Goal: Task Accomplishment & Management: Use online tool/utility

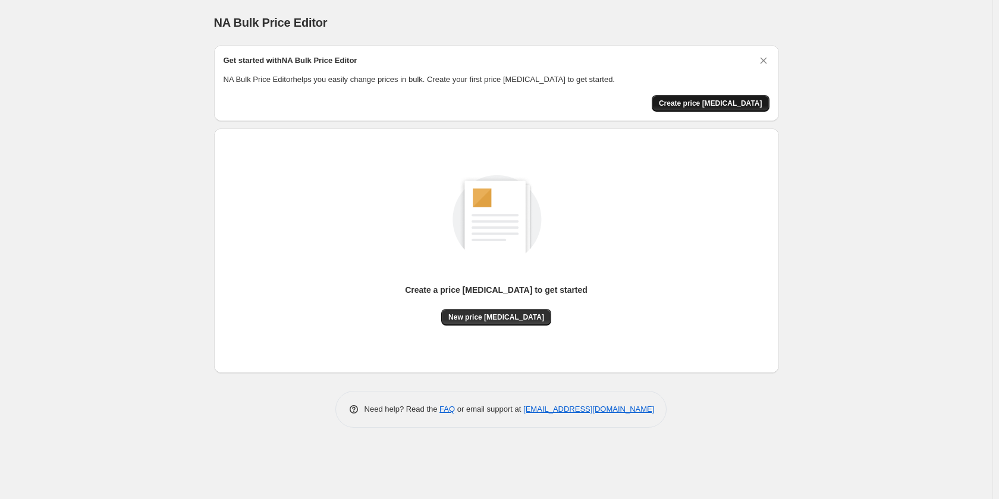
click at [719, 102] on span "Create price change job" at bounding box center [710, 104] width 103 height 10
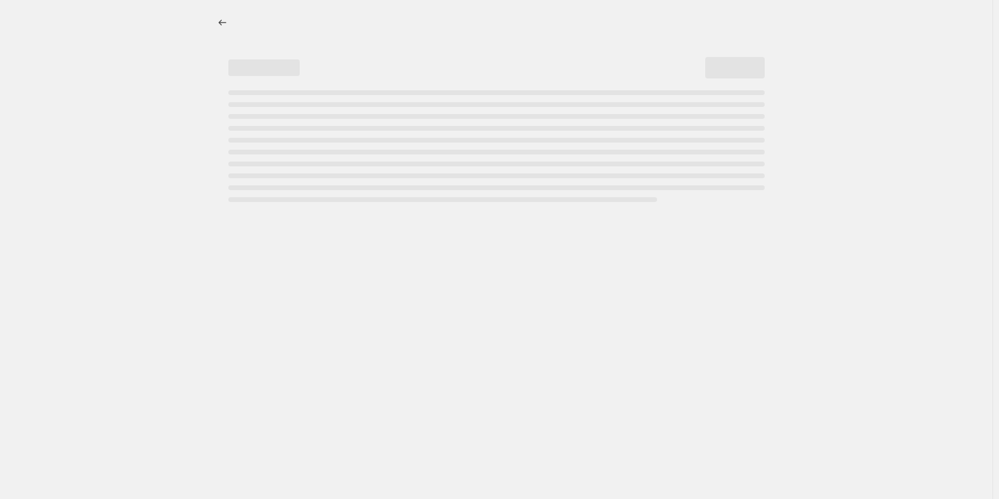
select select "percentage"
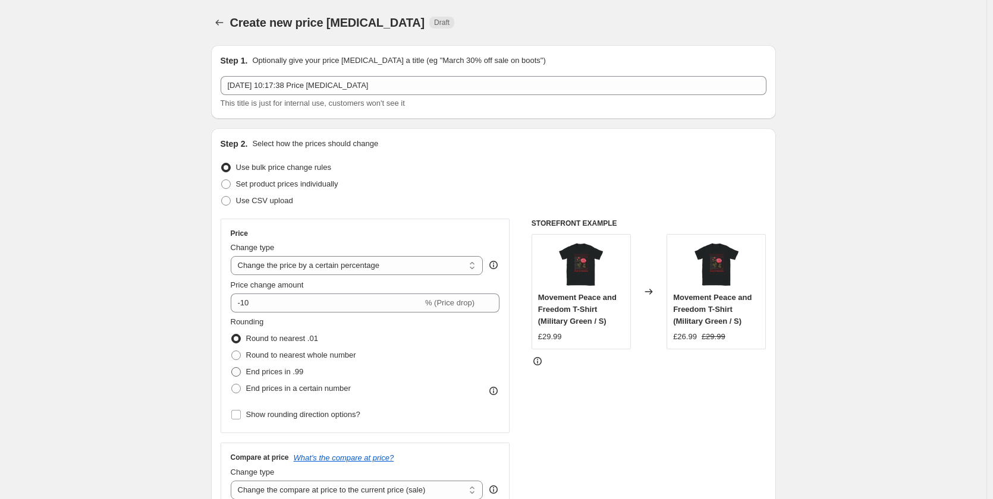
click at [243, 379] on label "End prices in .99" at bounding box center [267, 372] width 73 height 17
click at [232, 368] on input "End prices in .99" at bounding box center [231, 367] width 1 height 1
radio input "true"
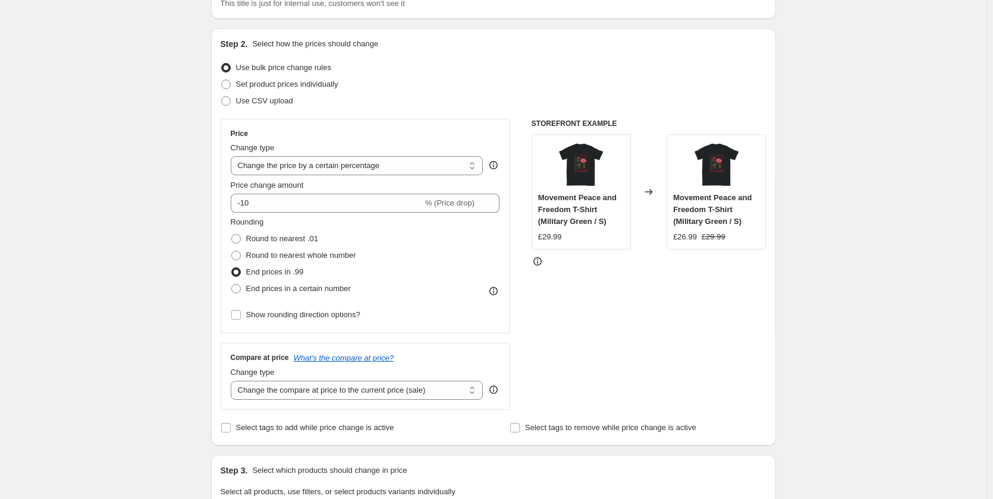
scroll to position [59, 0]
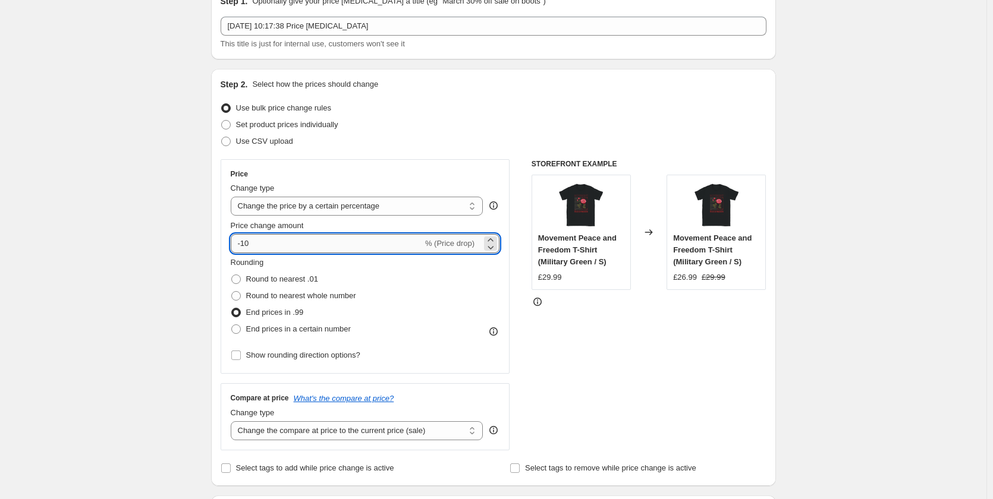
click at [288, 240] on input "-10" at bounding box center [327, 243] width 192 height 19
click at [287, 241] on input "-10" at bounding box center [327, 243] width 192 height 19
type input "-11"
click at [362, 200] on select "Change the price to a certain amount Change the price by a certain amount Chang…" at bounding box center [357, 206] width 253 height 19
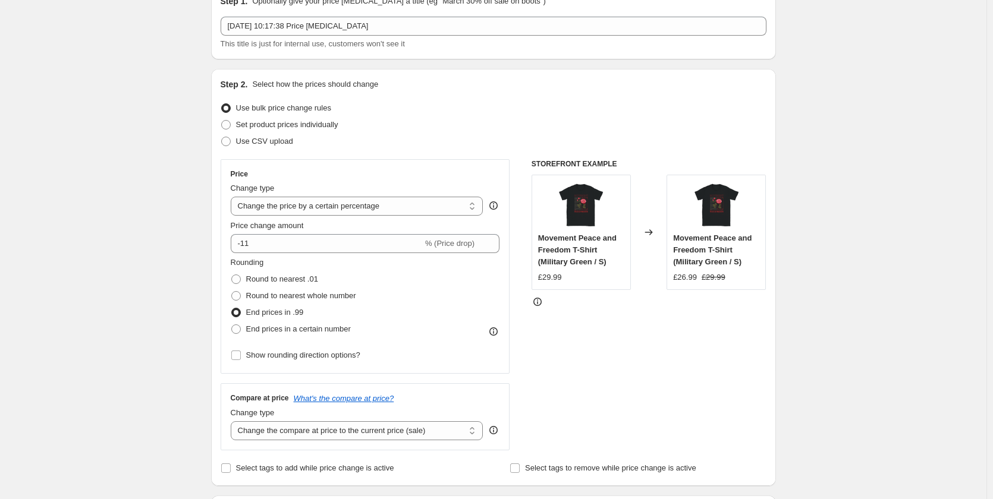
click at [542, 398] on div "STOREFRONT EXAMPLE Movement Peace and Freedom T-Shirt (Military Green / S) £29.…" at bounding box center [648, 304] width 235 height 291
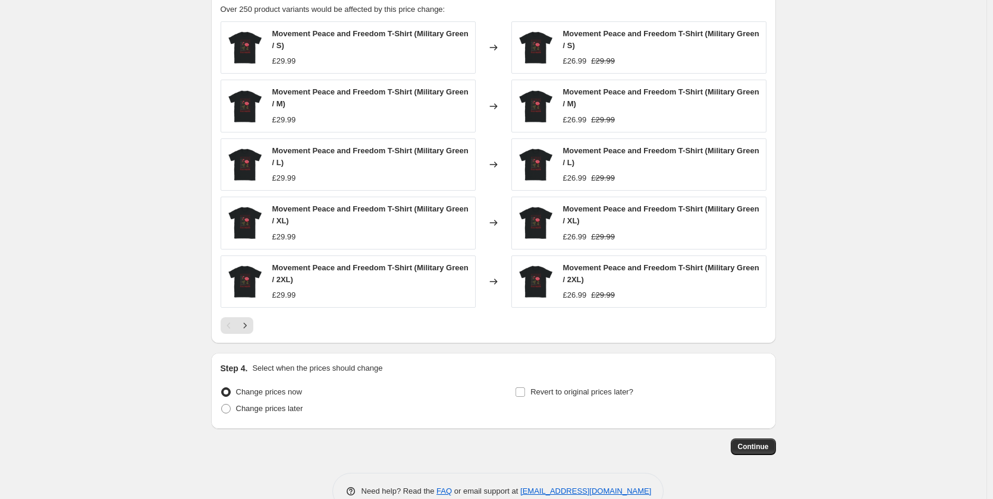
scroll to position [709, 0]
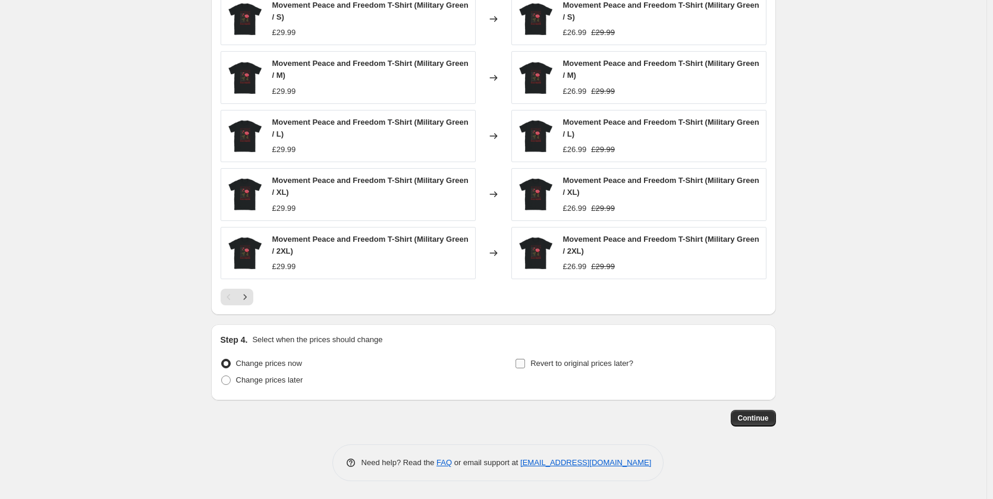
click at [532, 363] on label "Revert to original prices later?" at bounding box center [574, 364] width 118 height 17
click at [525, 363] on input "Revert to original prices later?" at bounding box center [520, 364] width 10 height 10
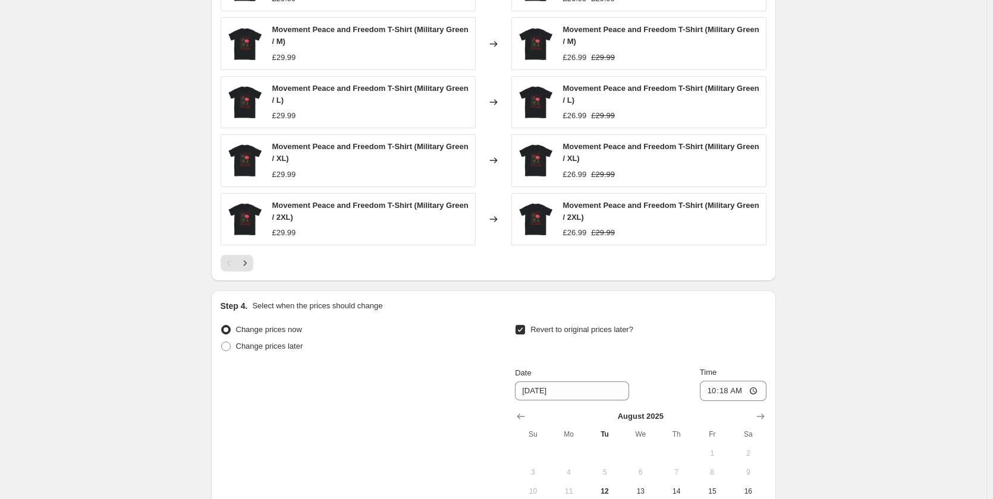
scroll to position [887, 0]
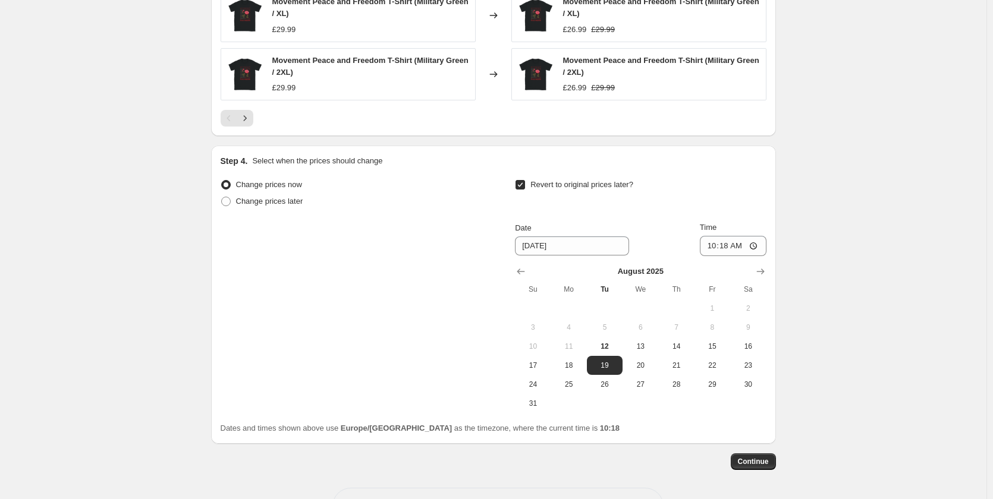
click at [518, 177] on label "Revert to original prices later?" at bounding box center [574, 185] width 118 height 17
click at [518, 180] on input "Revert to original prices later?" at bounding box center [520, 185] width 10 height 10
checkbox input "false"
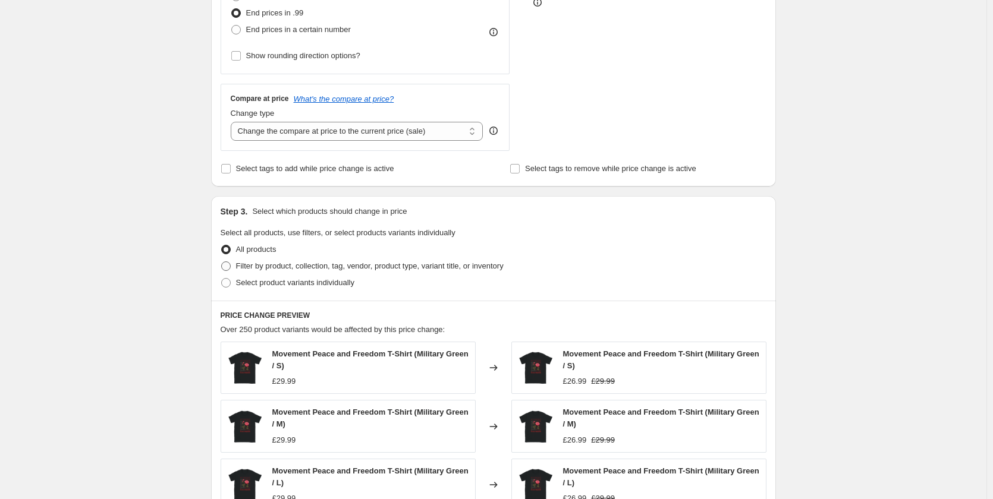
scroll to position [352, 0]
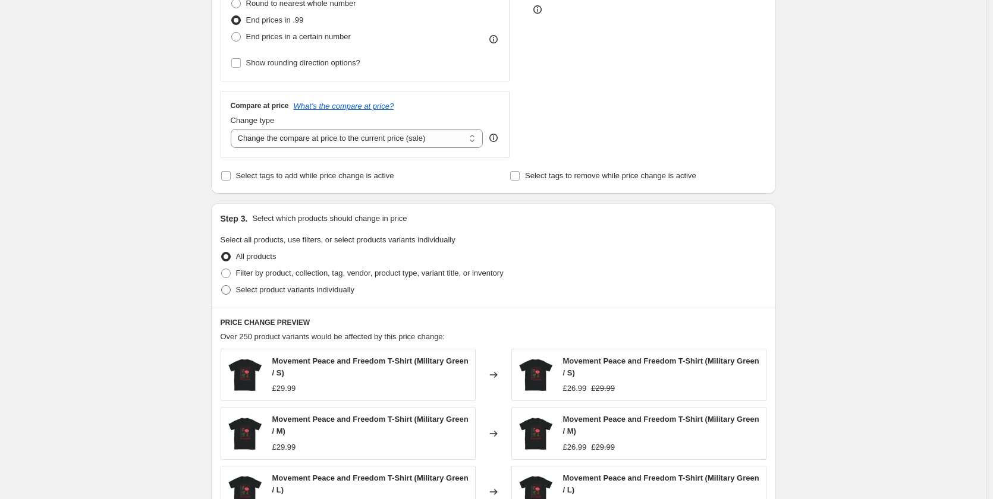
click at [228, 290] on span at bounding box center [226, 290] width 10 height 10
click at [222, 286] on input "Select product variants individually" at bounding box center [221, 285] width 1 height 1
radio input "true"
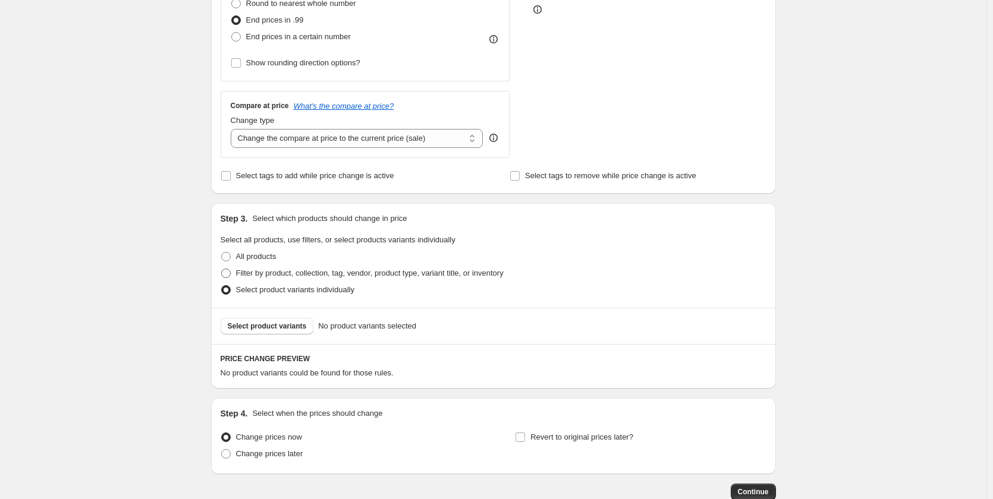
click at [228, 273] on span at bounding box center [226, 274] width 10 height 10
click at [222, 269] on input "Filter by product, collection, tag, vendor, product type, variant title, or inv…" at bounding box center [221, 269] width 1 height 1
radio input "true"
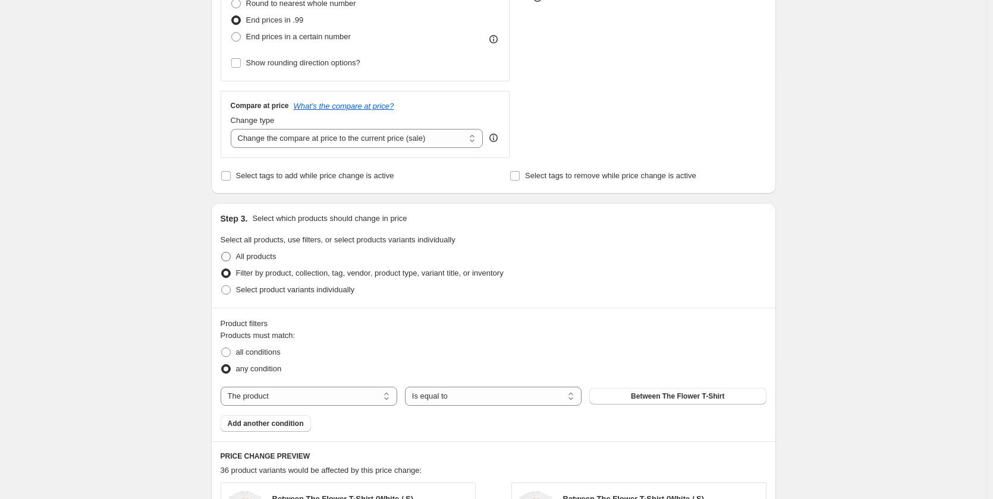
click at [230, 259] on span at bounding box center [226, 257] width 10 height 10
click at [222, 253] on input "All products" at bounding box center [221, 252] width 1 height 1
radio input "true"
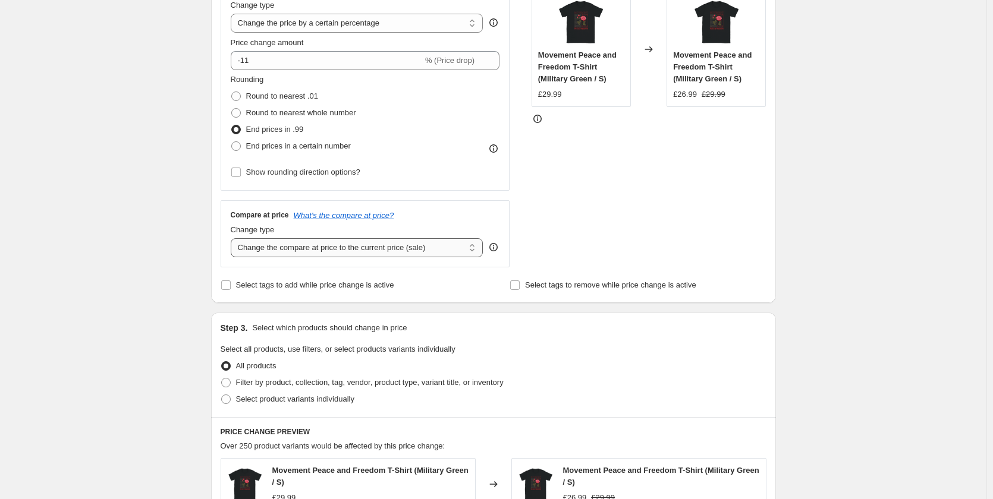
scroll to position [233, 0]
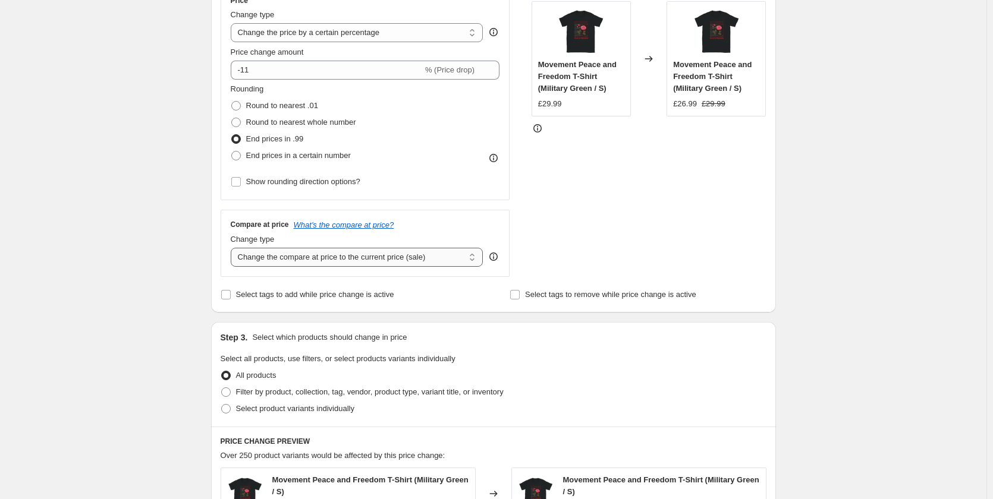
click at [328, 257] on select "Change the compare at price to the current price (sale) Change the compare at p…" at bounding box center [357, 257] width 253 height 19
click at [233, 248] on select "Change the compare at price to the current price (sale) Change the compare at p…" at bounding box center [357, 257] width 253 height 19
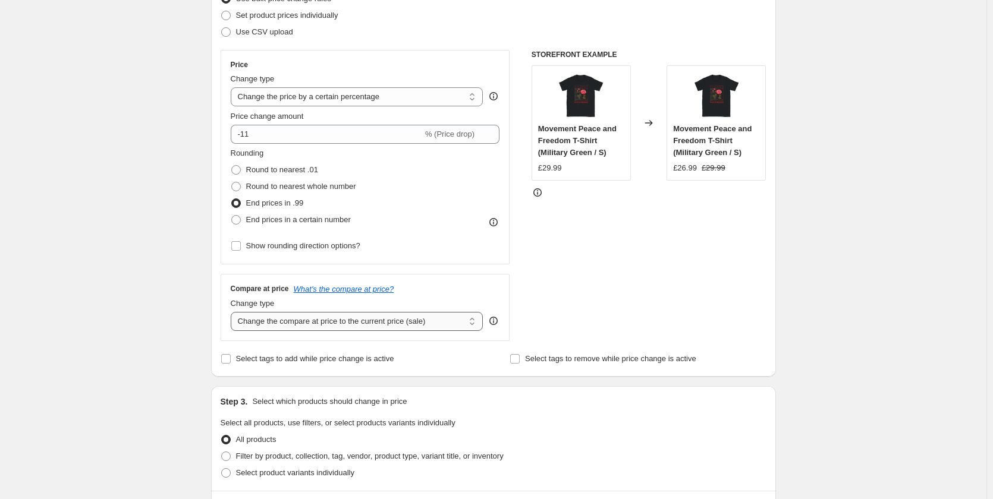
scroll to position [178, 0]
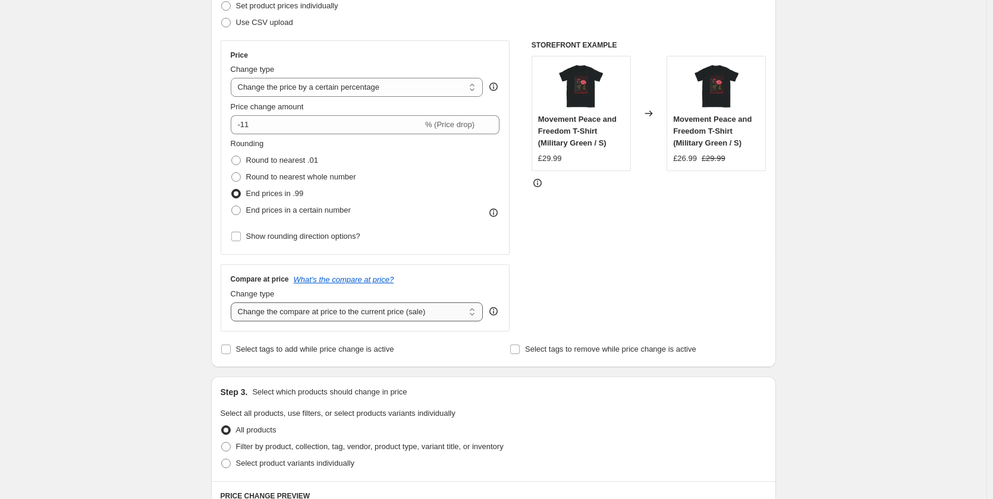
click at [336, 320] on select "Change the compare at price to the current price (sale) Change the compare at p…" at bounding box center [357, 312] width 253 height 19
click at [347, 319] on select "Change the compare at price to the current price (sale) Change the compare at p…" at bounding box center [357, 312] width 253 height 19
select select "to"
click at [233, 303] on select "Change the compare at price to the current price (sale) Change the compare at p…" at bounding box center [357, 312] width 253 height 19
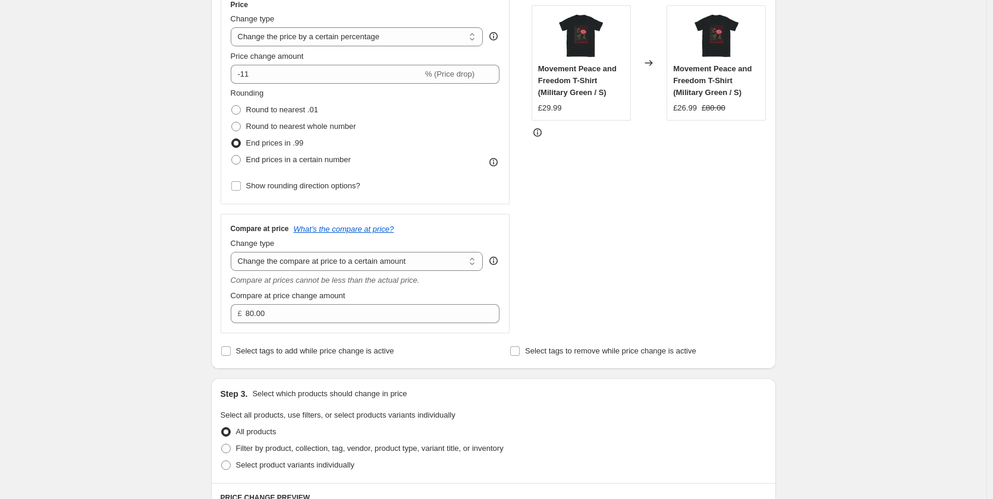
scroll to position [416, 0]
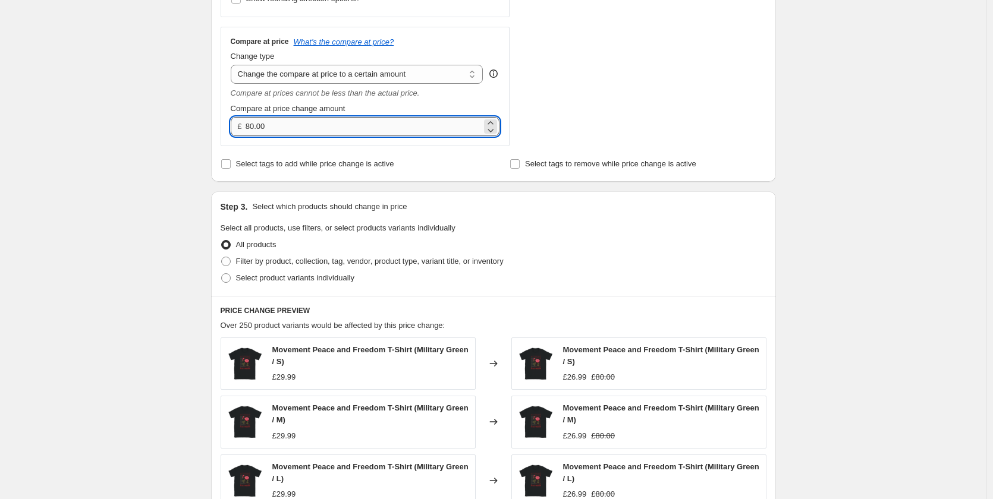
click at [304, 136] on input "80.00" at bounding box center [364, 126] width 236 height 19
type input "59.99"
click at [136, 220] on div "Create new price change job. This page is ready Create new price change job Dra…" at bounding box center [493, 214] width 986 height 1260
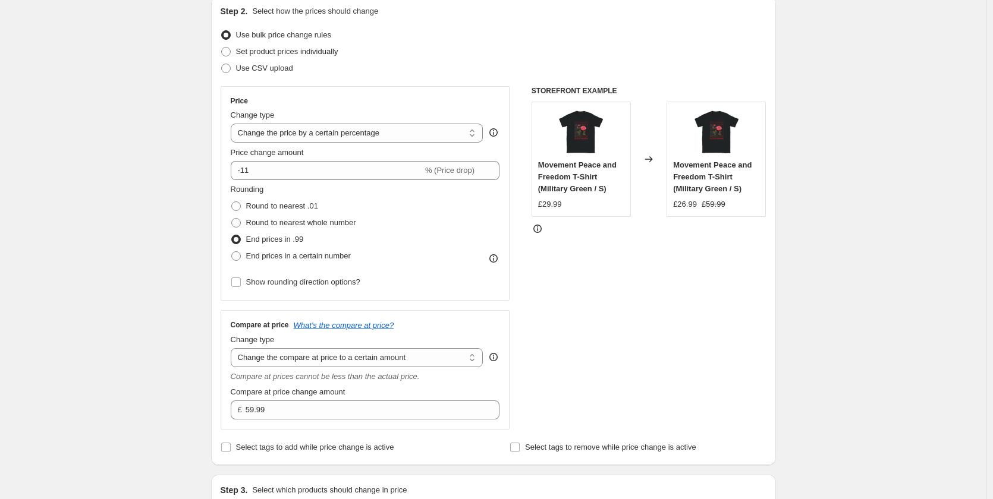
scroll to position [119, 0]
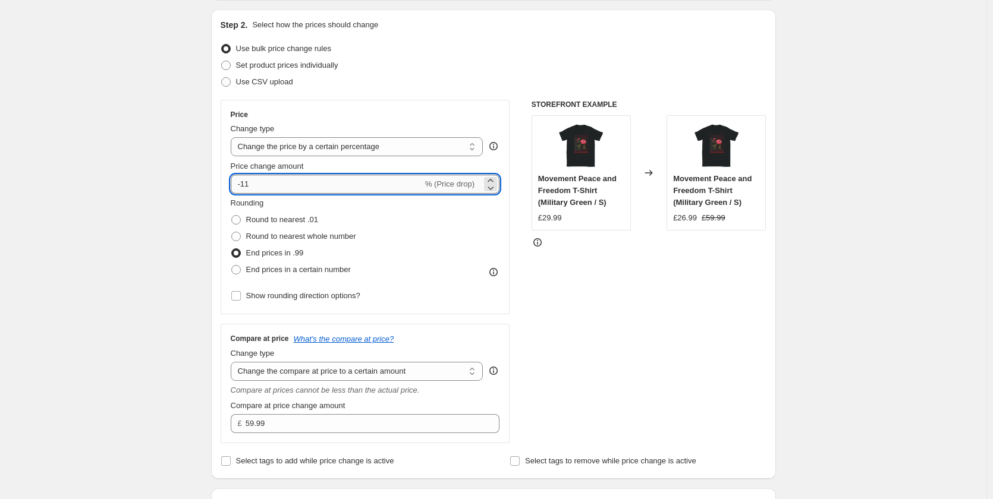
click at [276, 185] on input "-11" at bounding box center [327, 184] width 192 height 19
type input "0"
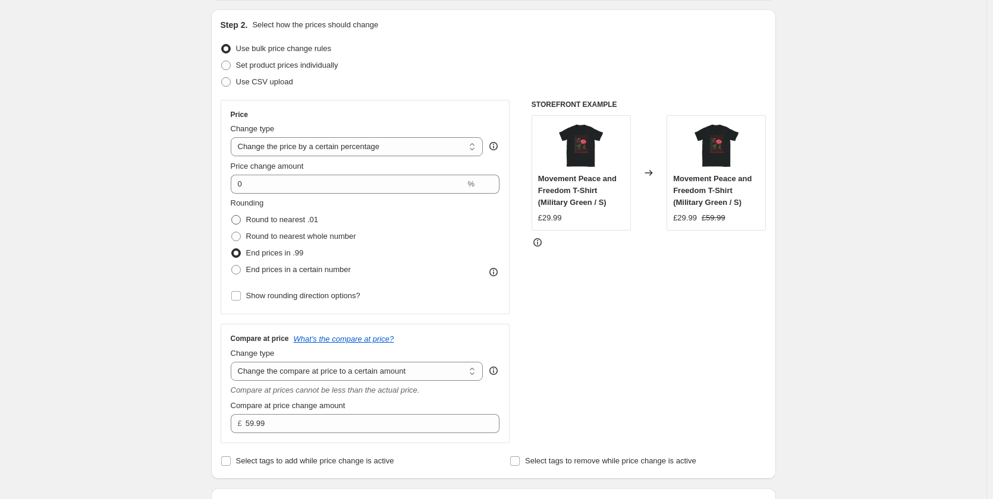
click at [250, 216] on span "Round to nearest .01" at bounding box center [282, 219] width 72 height 9
click at [232, 216] on input "Round to nearest .01" at bounding box center [231, 215] width 1 height 1
radio input "true"
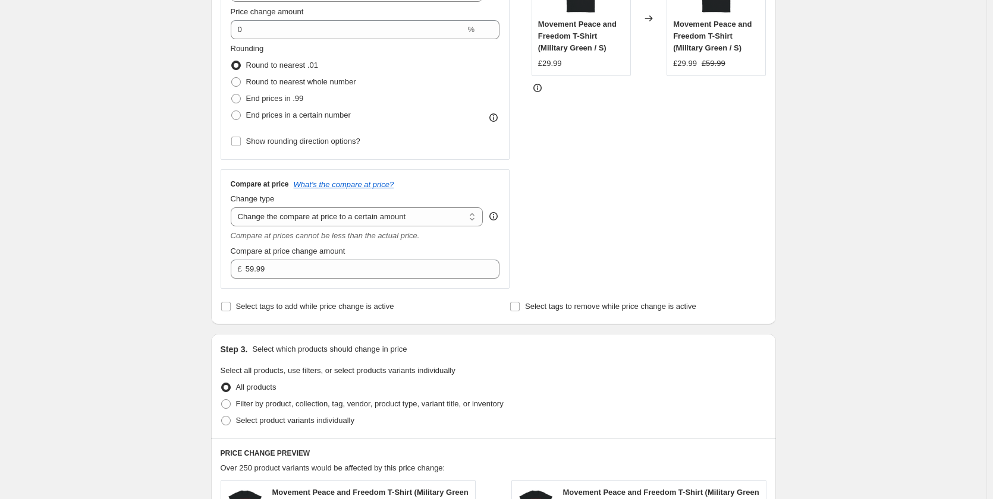
scroll to position [238, 0]
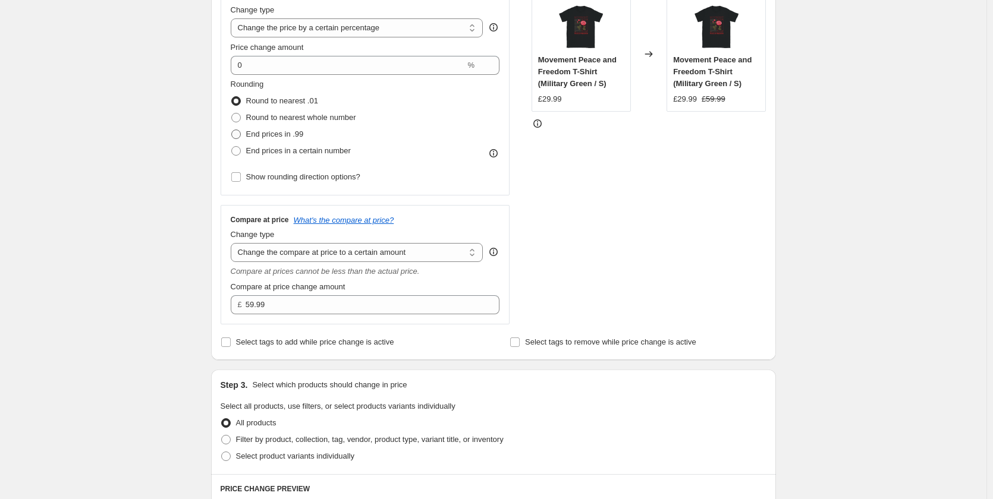
click at [241, 132] on span at bounding box center [236, 134] width 11 height 11
click at [232, 130] on input "End prices in .99" at bounding box center [231, 130] width 1 height 1
radio input "true"
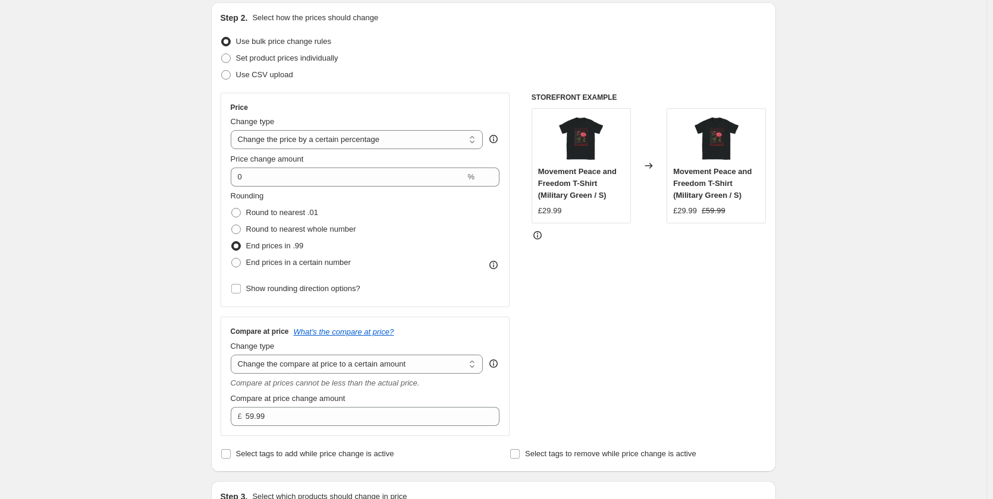
scroll to position [119, 0]
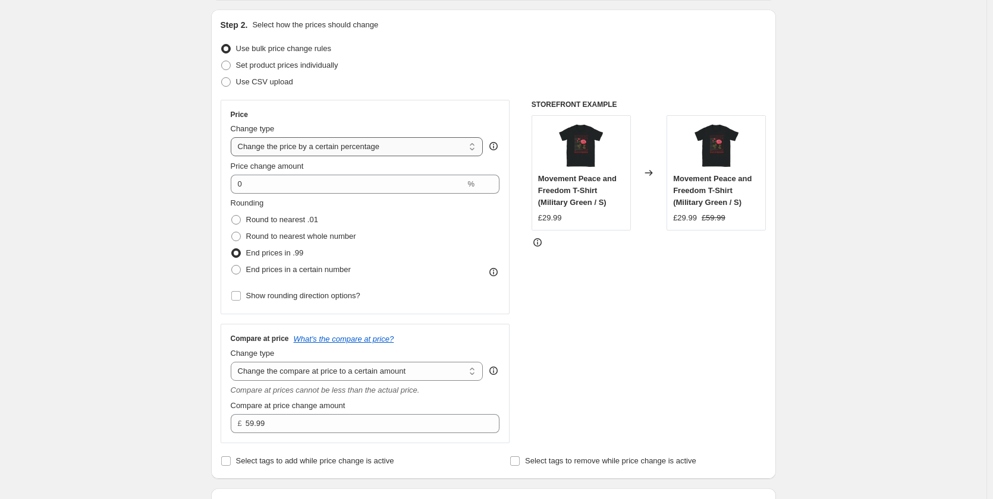
click at [297, 143] on select "Change the price to a certain amount Change the price by a certain amount Chang…" at bounding box center [357, 146] width 253 height 19
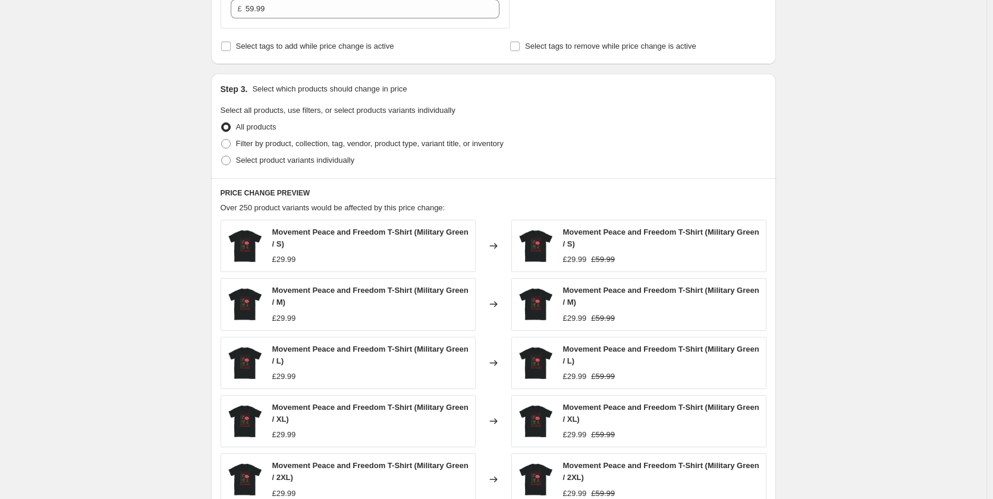
scroll to position [762, 0]
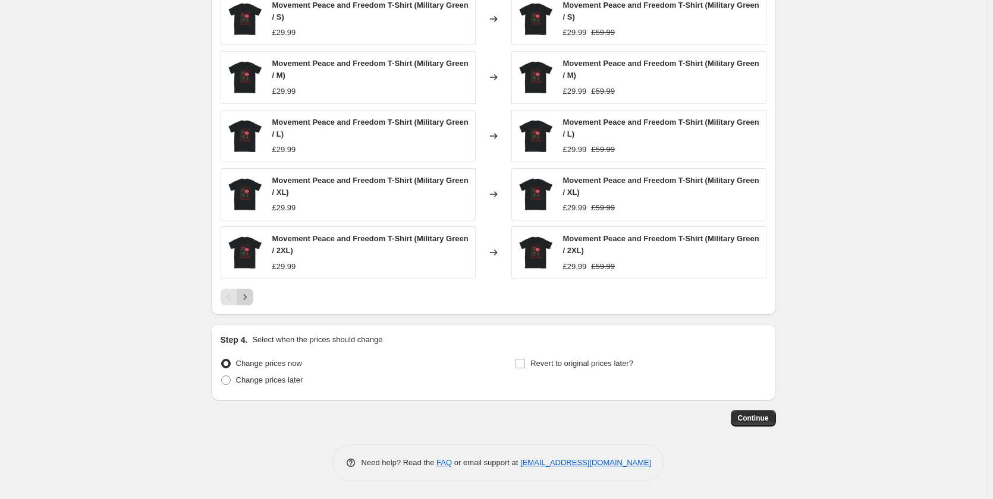
click at [251, 298] on icon "Next" at bounding box center [245, 297] width 12 height 12
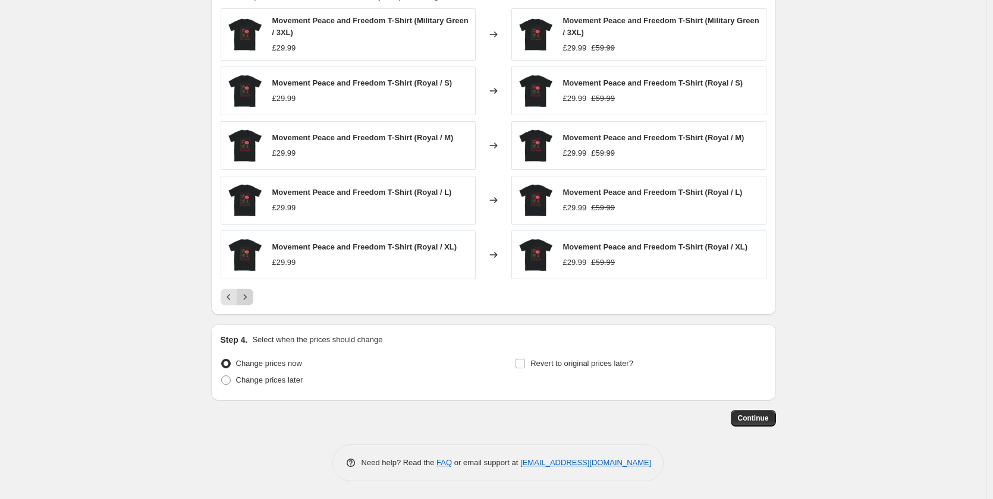
click at [251, 298] on icon "Next" at bounding box center [245, 297] width 12 height 12
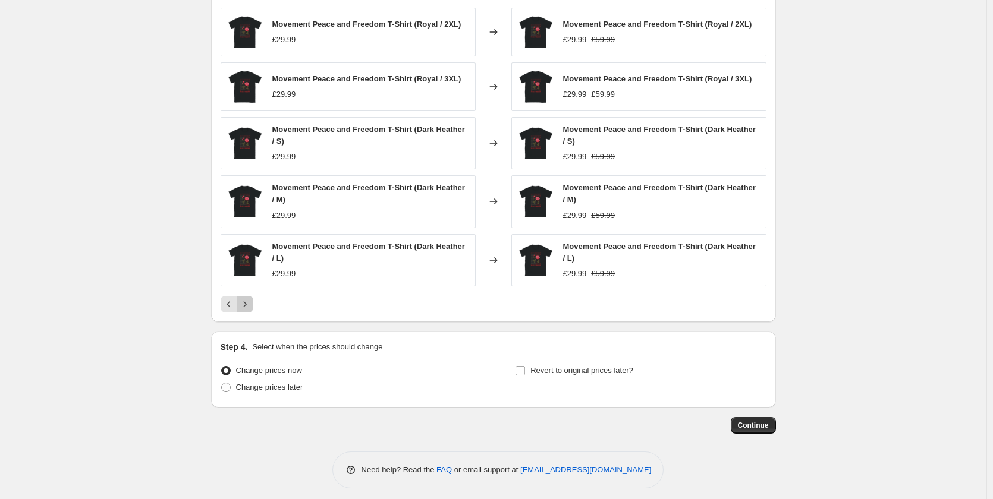
click at [251, 298] on button "Next" at bounding box center [245, 304] width 17 height 17
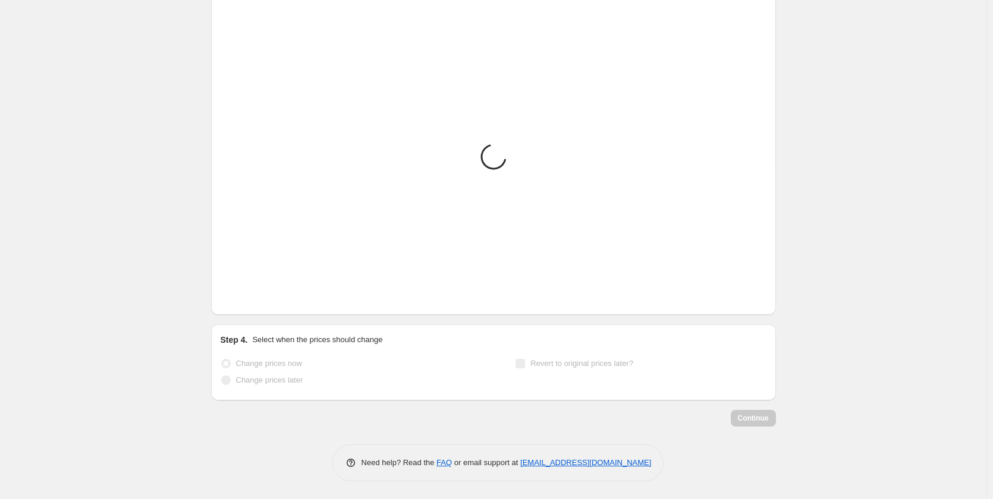
scroll to position [746, 0]
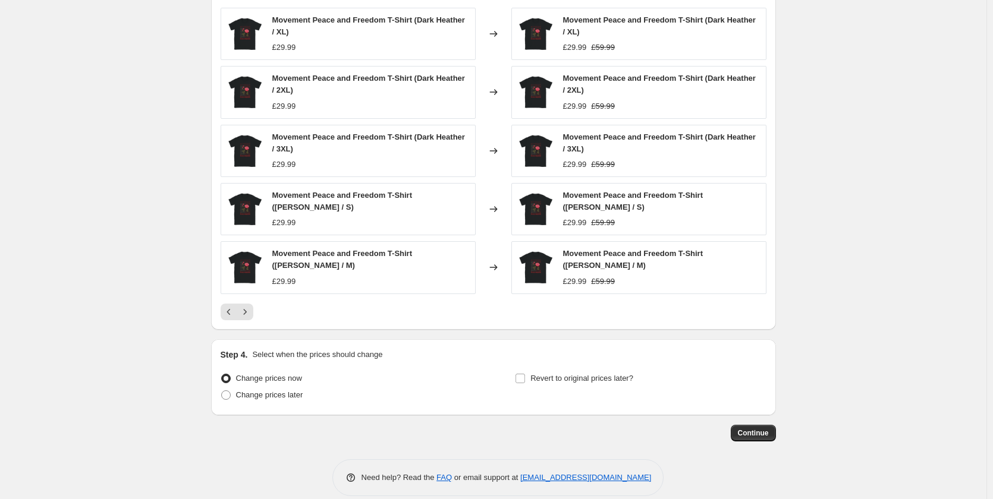
click at [248, 303] on div "Movement Peace and Freedom T-Shirt (Dark Heather / XL) £29.99 Changed to Moveme…" at bounding box center [494, 164] width 546 height 313
click at [235, 313] on icon "Previous" at bounding box center [229, 312] width 12 height 12
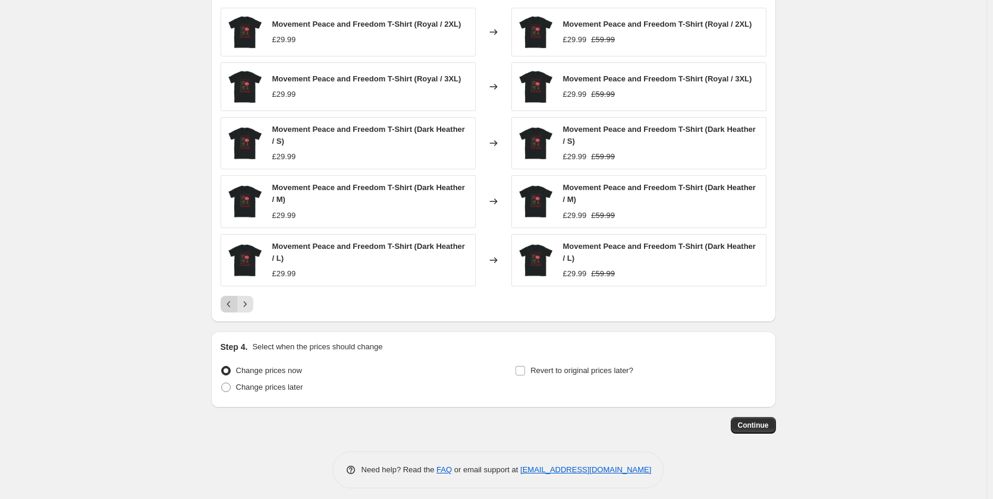
click at [230, 311] on button "Previous" at bounding box center [229, 304] width 17 height 17
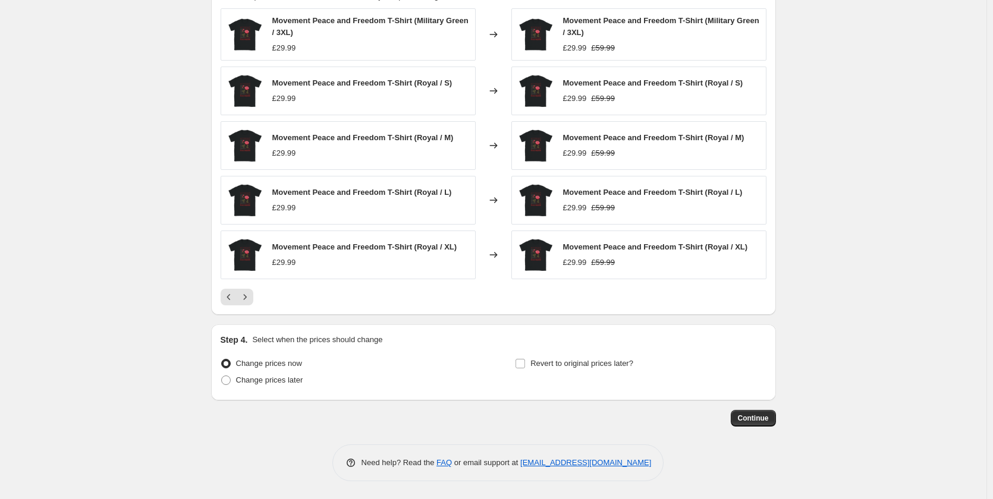
click at [229, 310] on div "PRICE CHANGE PREVIEW Over 250 product variants would be affected by this price …" at bounding box center [493, 141] width 565 height 348
click at [232, 302] on icon "Previous" at bounding box center [229, 297] width 12 height 12
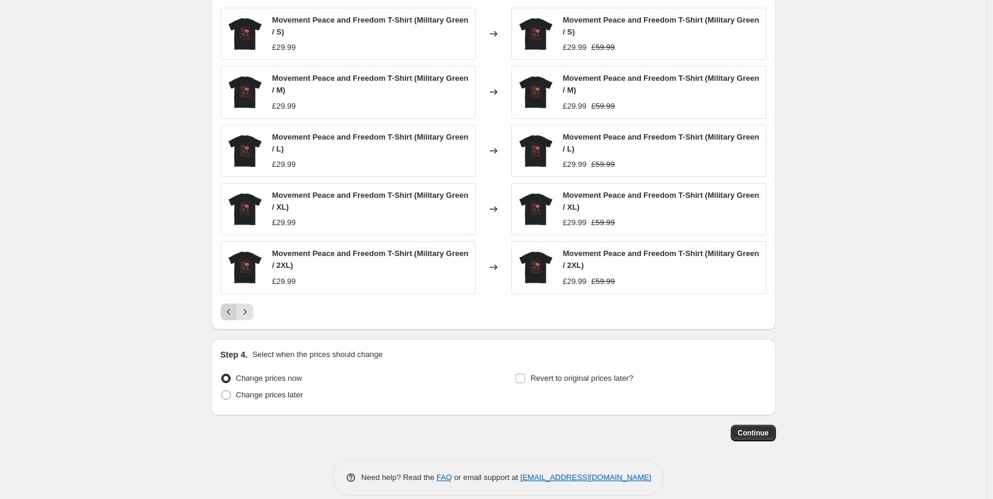
click at [229, 301] on div "Movement Peace and Freedom T-Shirt (Military Green / S) £29.99 Changed to Movem…" at bounding box center [494, 164] width 546 height 313
click at [765, 433] on span "Continue" at bounding box center [753, 434] width 31 height 10
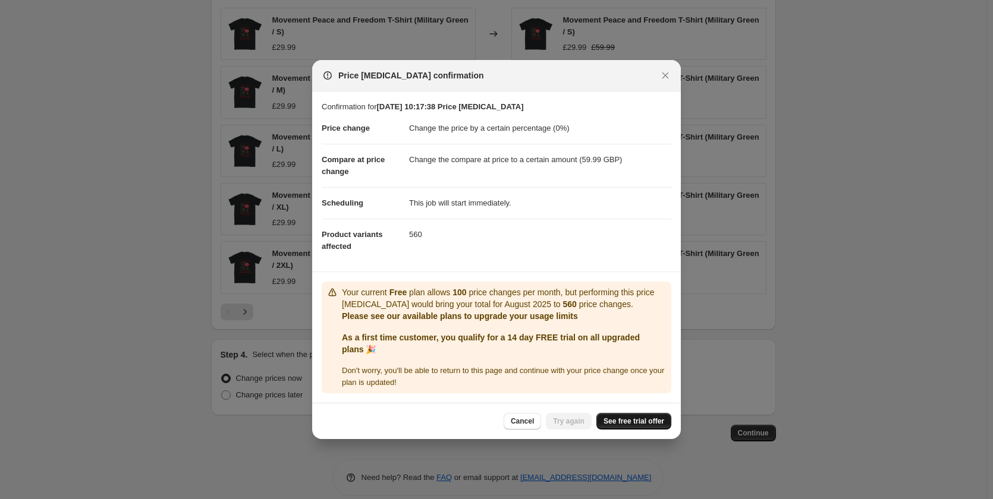
click at [624, 421] on span "See free trial offer" at bounding box center [633, 422] width 61 height 10
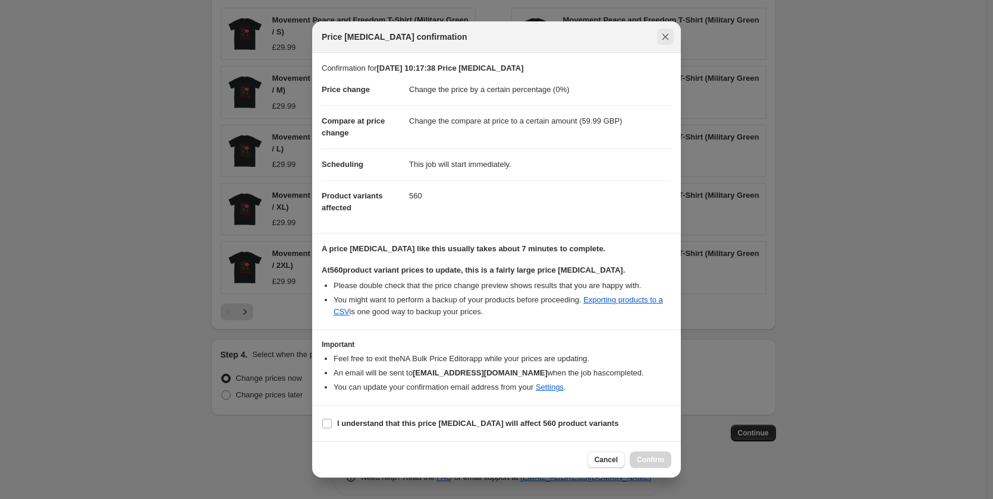
click at [660, 42] on icon "Close" at bounding box center [665, 37] width 12 height 12
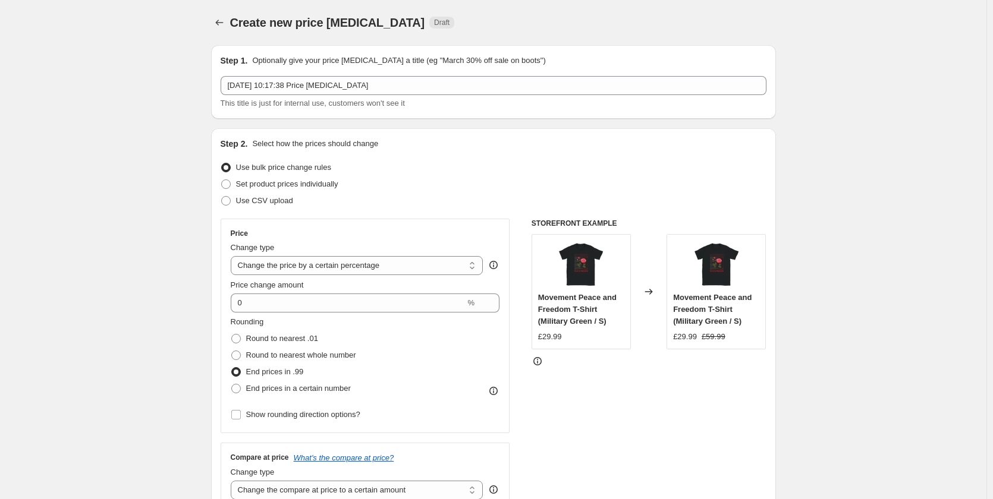
scroll to position [746, 0]
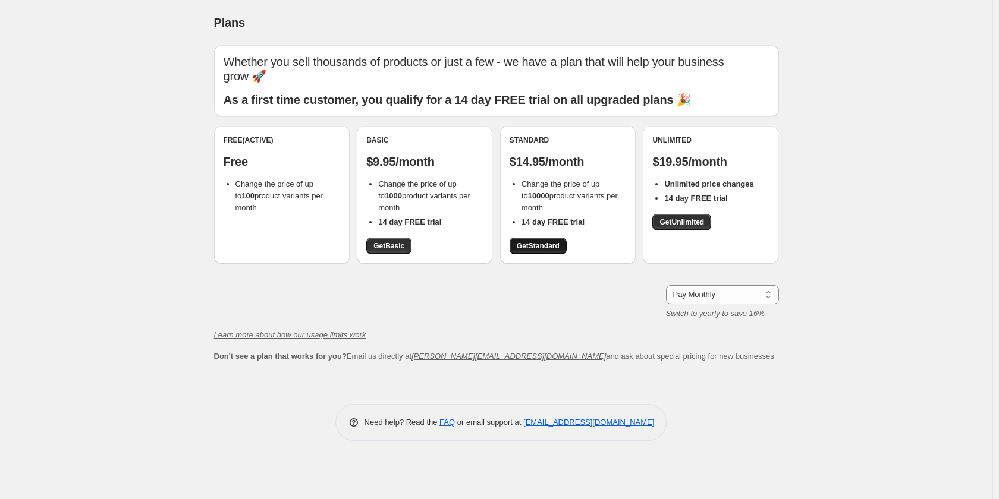
click at [531, 247] on span "Get Standard" at bounding box center [538, 246] width 43 height 10
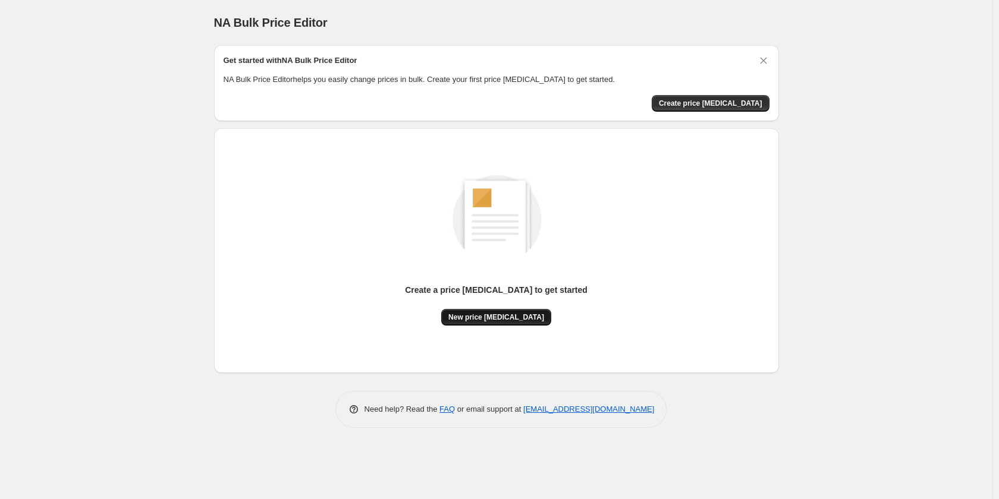
click at [501, 319] on span "New price [MEDICAL_DATA]" at bounding box center [496, 318] width 96 height 10
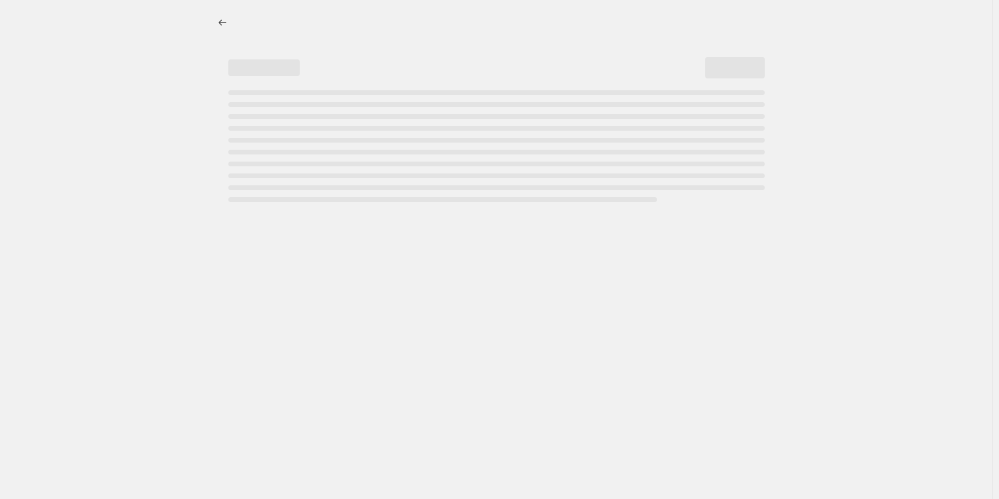
select select "percentage"
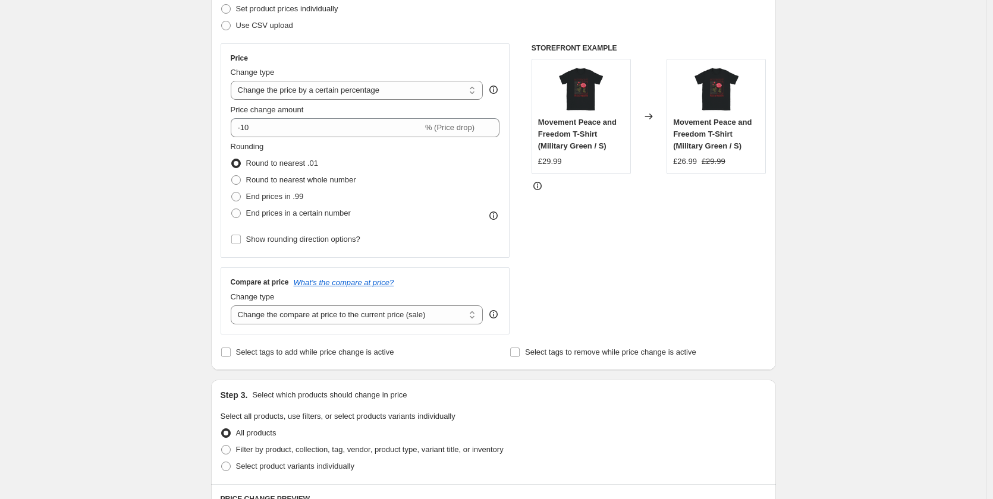
scroll to position [178, 0]
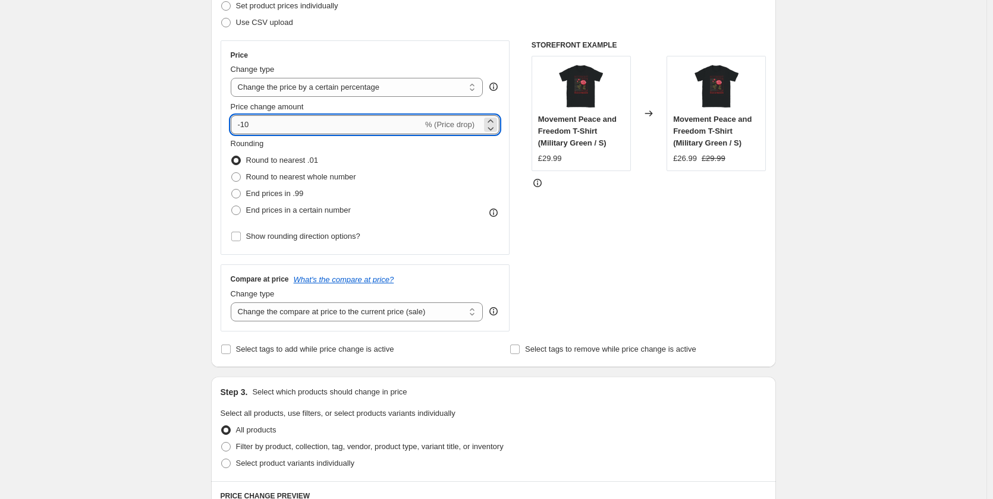
click at [303, 127] on input "-10" at bounding box center [327, 124] width 192 height 19
drag, startPoint x: 294, startPoint y: 127, endPoint x: 184, endPoint y: 125, distance: 110.6
click at [188, 124] on div "Create new price [MEDICAL_DATA]. This page is ready Create new price [MEDICAL_D…" at bounding box center [493, 425] width 986 height 1207
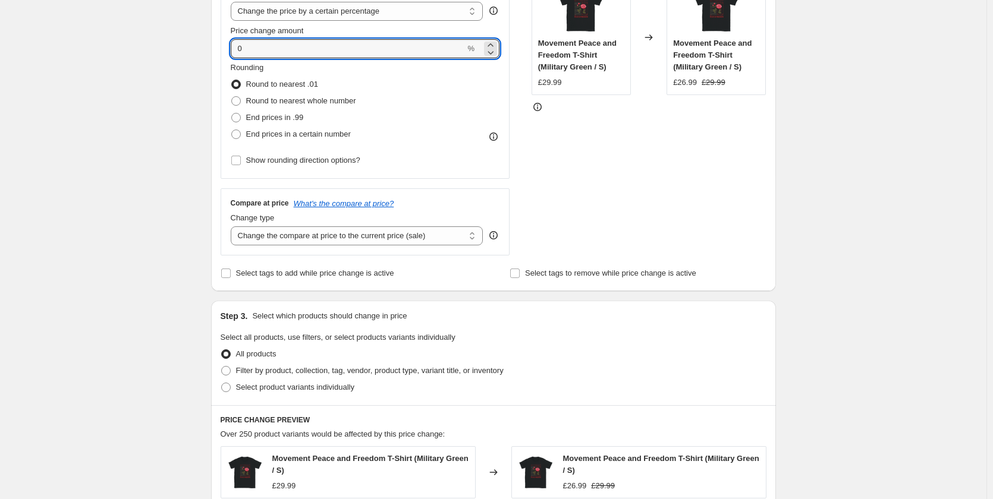
scroll to position [535, 0]
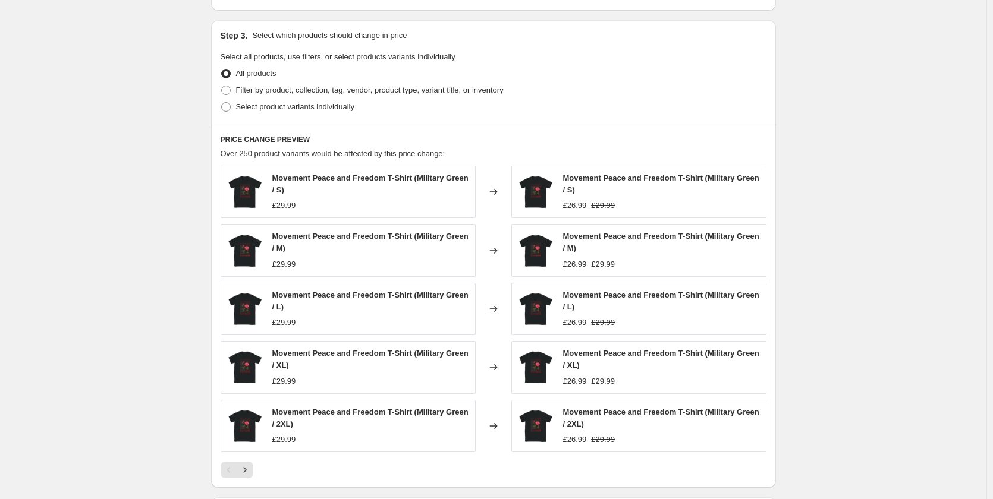
type input "0"
click at [128, 288] on div "Create new price [MEDICAL_DATA]. This page is ready Create new price [MEDICAL_D…" at bounding box center [493, 68] width 986 height 1207
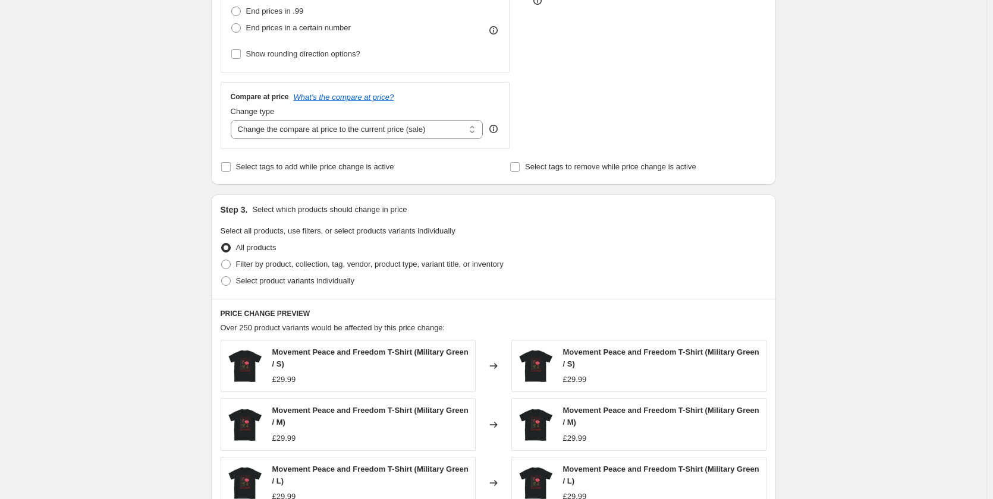
scroll to position [357, 0]
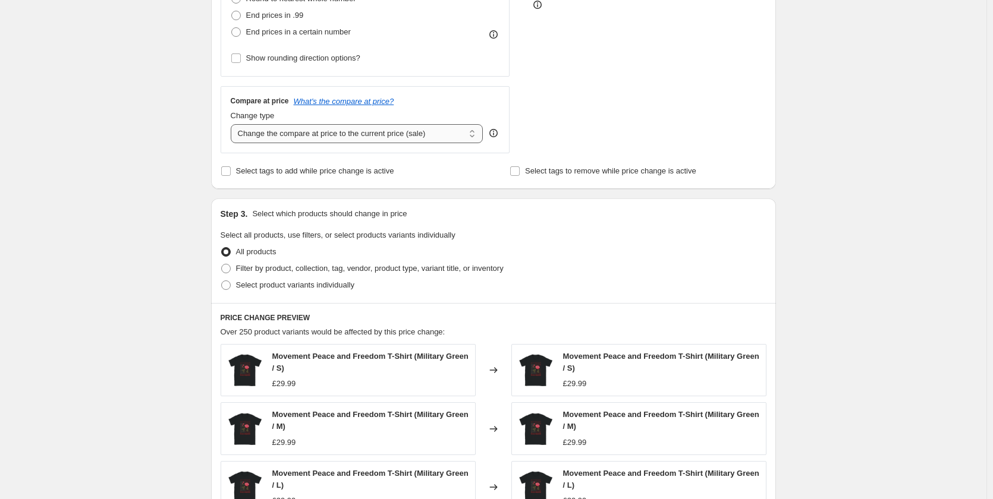
click at [334, 138] on select "Change the compare at price to the current price (sale) Change the compare at p…" at bounding box center [357, 133] width 253 height 19
click at [233, 124] on select "Change the compare at price to the current price (sale) Change the compare at p…" at bounding box center [357, 133] width 253 height 19
drag, startPoint x: 342, startPoint y: 137, endPoint x: 341, endPoint y: 143, distance: 6.1
click at [342, 138] on select "Change the compare at price to the current price (sale) Change the compare at p…" at bounding box center [357, 133] width 253 height 19
select select "to"
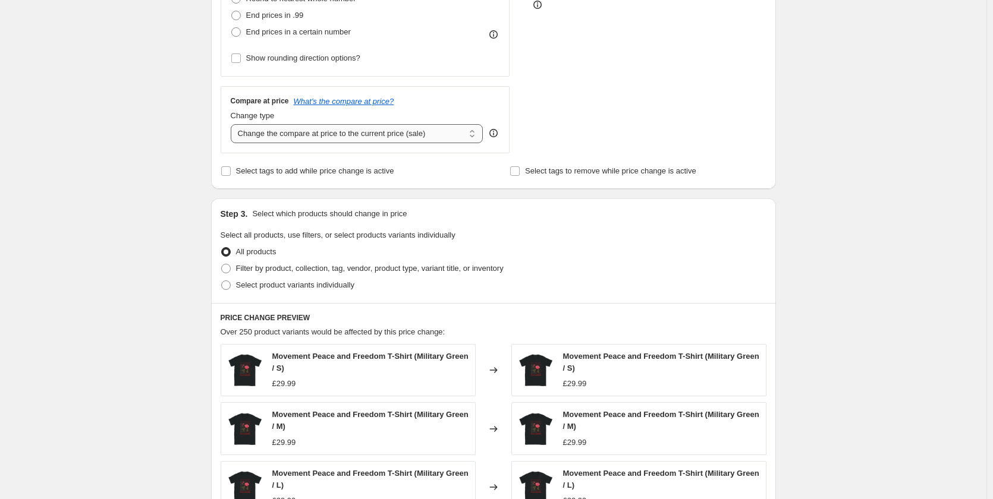
click at [233, 124] on select "Change the compare at price to the current price (sale) Change the compare at p…" at bounding box center [357, 133] width 253 height 19
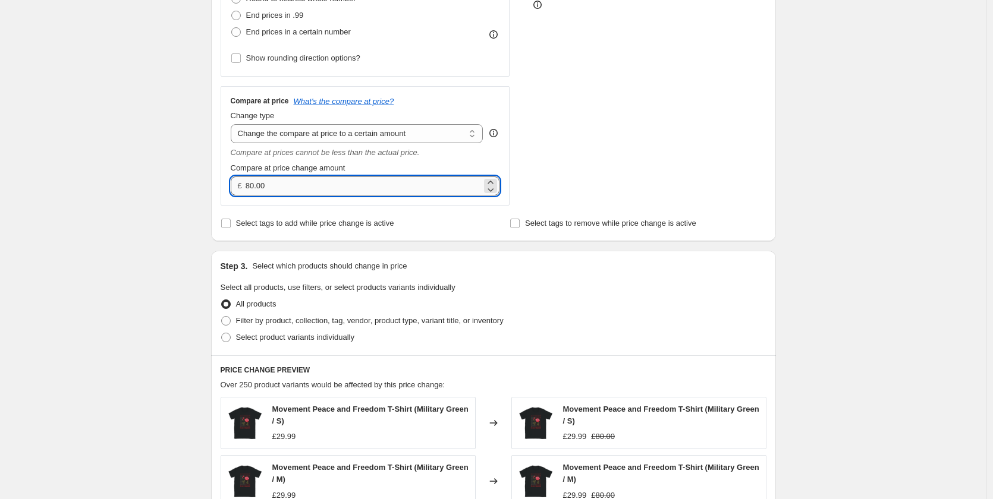
click at [316, 182] on input "80.00" at bounding box center [364, 186] width 236 height 19
type input "59.99"
click at [901, 331] on div "Create new price [MEDICAL_DATA]. This page is ready Create new price [MEDICAL_D…" at bounding box center [493, 273] width 986 height 1260
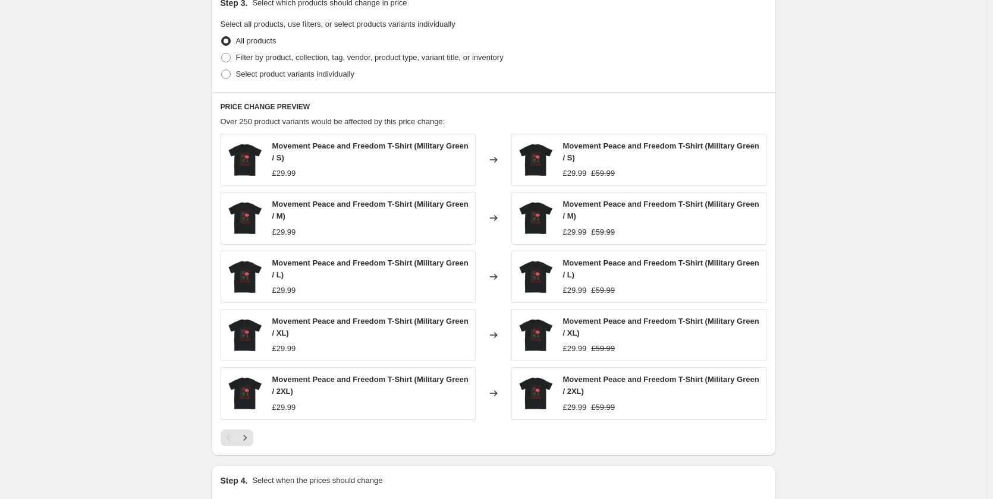
scroll to position [762, 0]
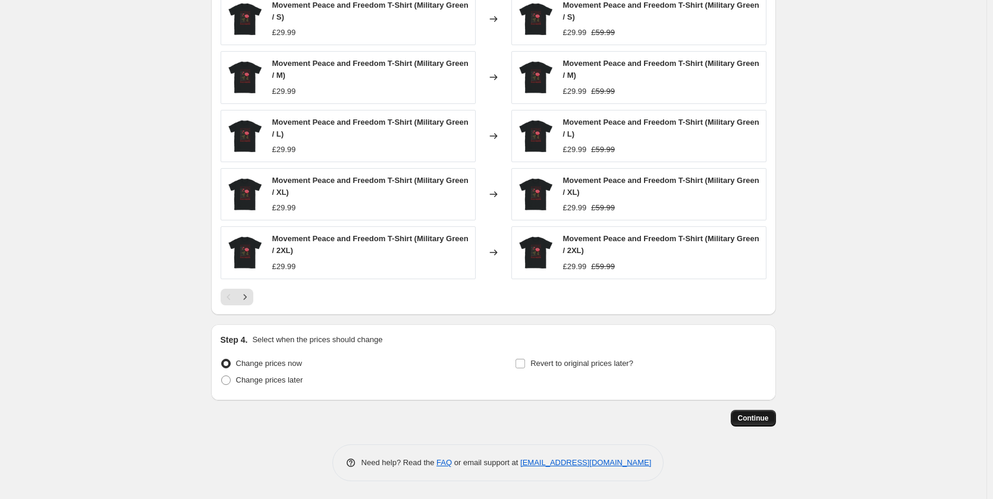
click at [747, 422] on span "Continue" at bounding box center [753, 419] width 31 height 10
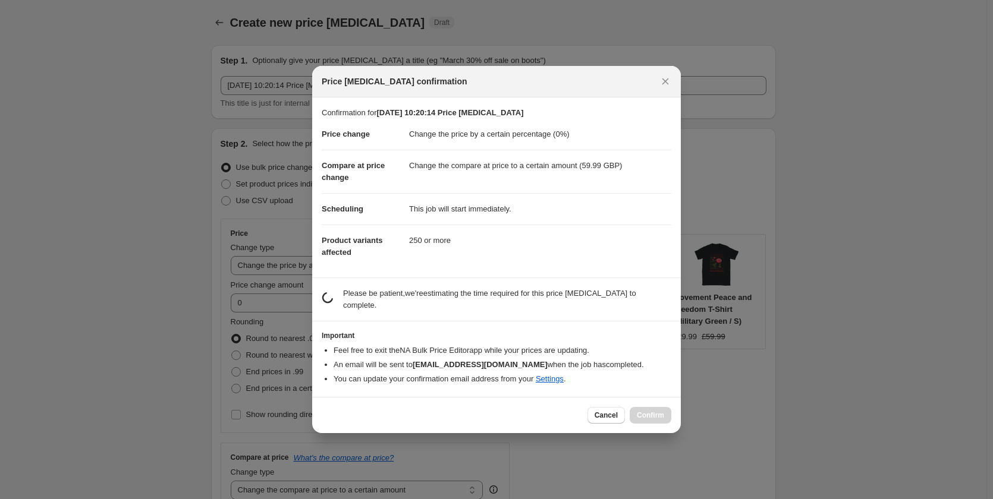
scroll to position [0, 0]
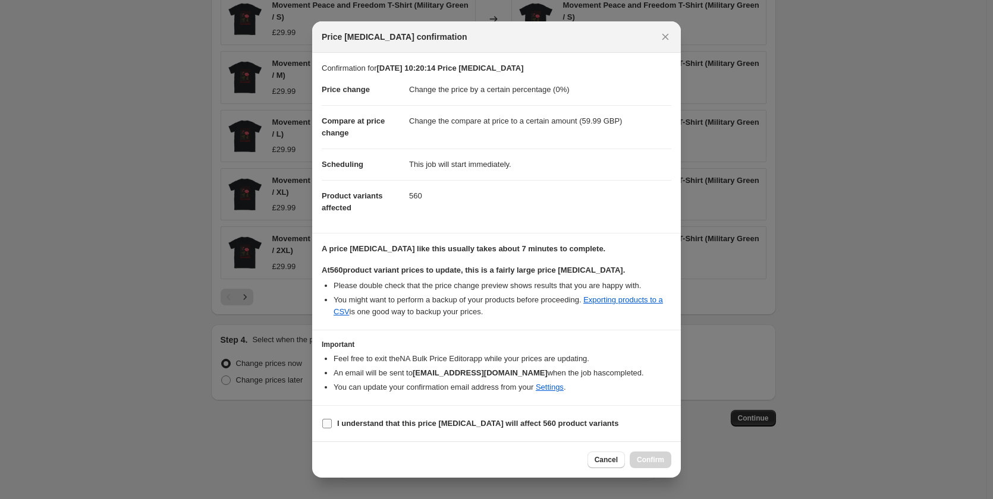
click at [335, 423] on label "I understand that this price [MEDICAL_DATA] will affect 560 product variants" at bounding box center [470, 424] width 297 height 17
click at [332, 423] on input "I understand that this price [MEDICAL_DATA] will affect 560 product variants" at bounding box center [327, 424] width 10 height 10
checkbox input "true"
click at [644, 464] on span "Confirm" at bounding box center [650, 460] width 27 height 10
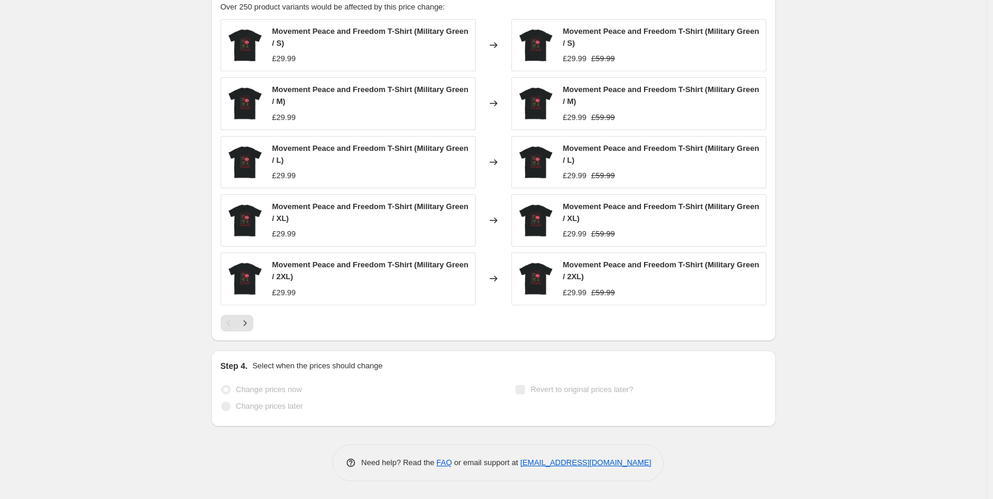
scroll to position [821, 0]
click at [250, 323] on icon "Next" at bounding box center [245, 323] width 12 height 12
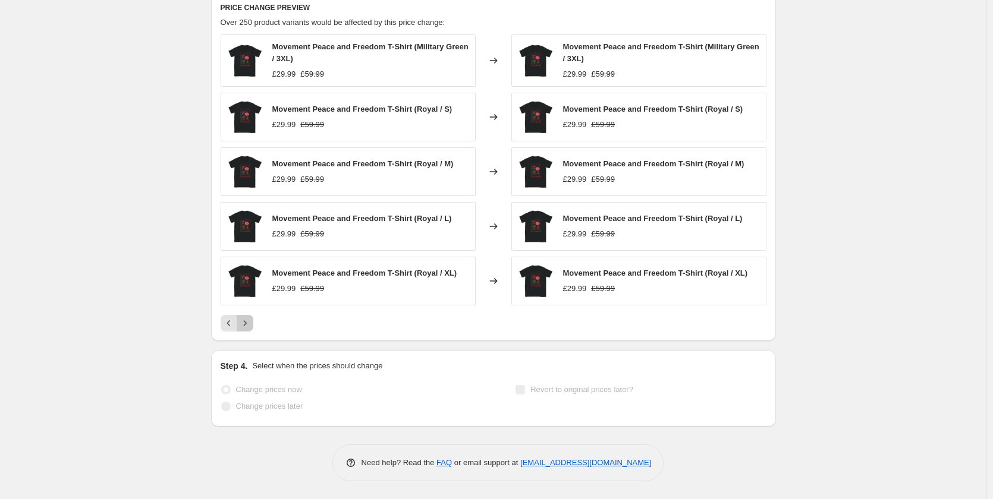
click at [248, 324] on icon "Next" at bounding box center [245, 323] width 12 height 12
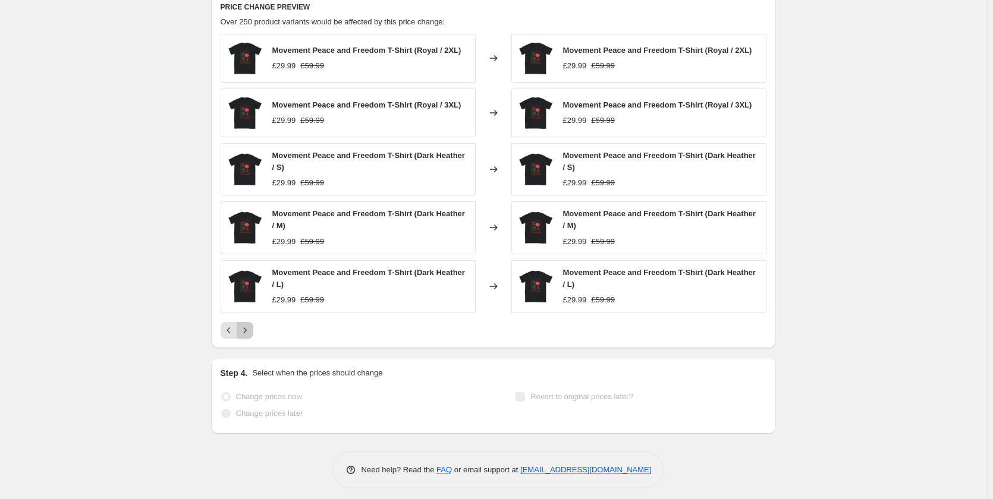
click at [248, 324] on button "Next" at bounding box center [245, 330] width 17 height 17
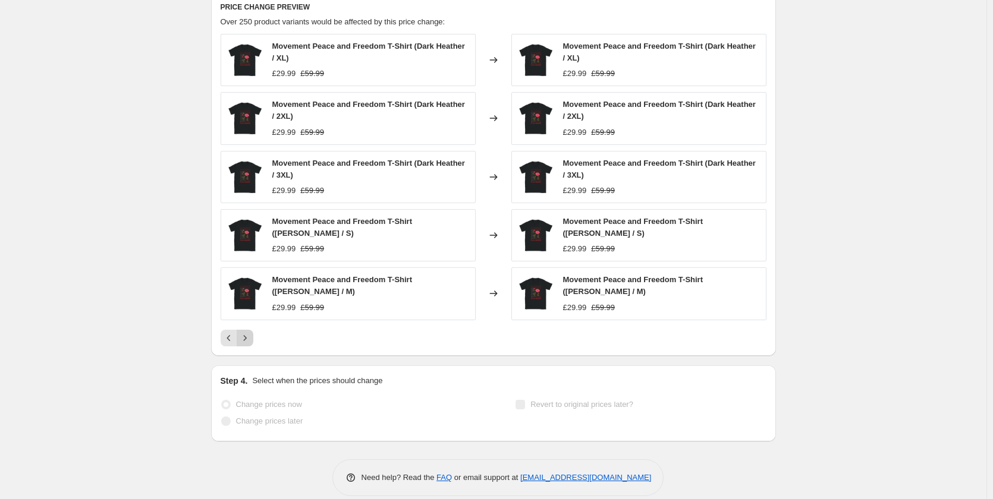
click at [248, 324] on div "Movement Peace and Freedom T-Shirt (Dark Heather / XL) £29.99 £59.99 Changed to…" at bounding box center [494, 190] width 546 height 313
click at [247, 336] on icon "Next" at bounding box center [245, 338] width 12 height 12
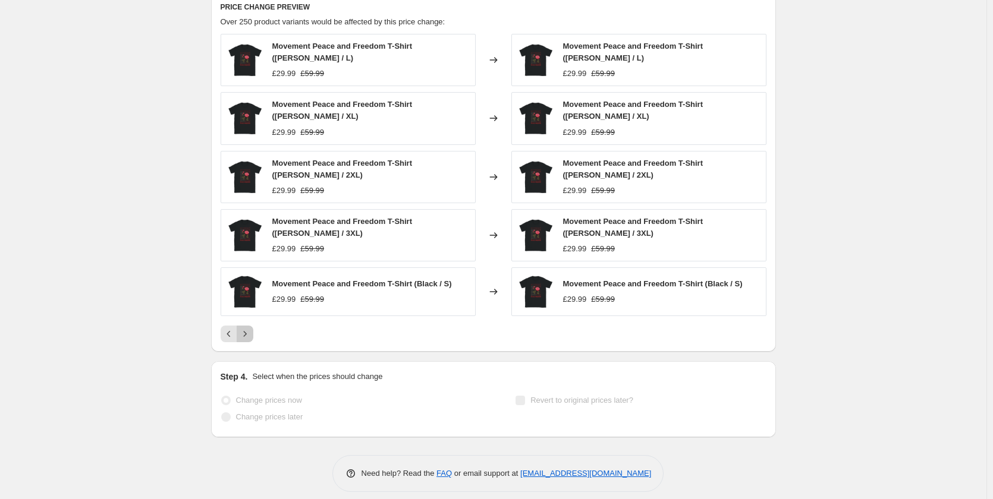
click at [247, 339] on icon "Next" at bounding box center [245, 334] width 12 height 12
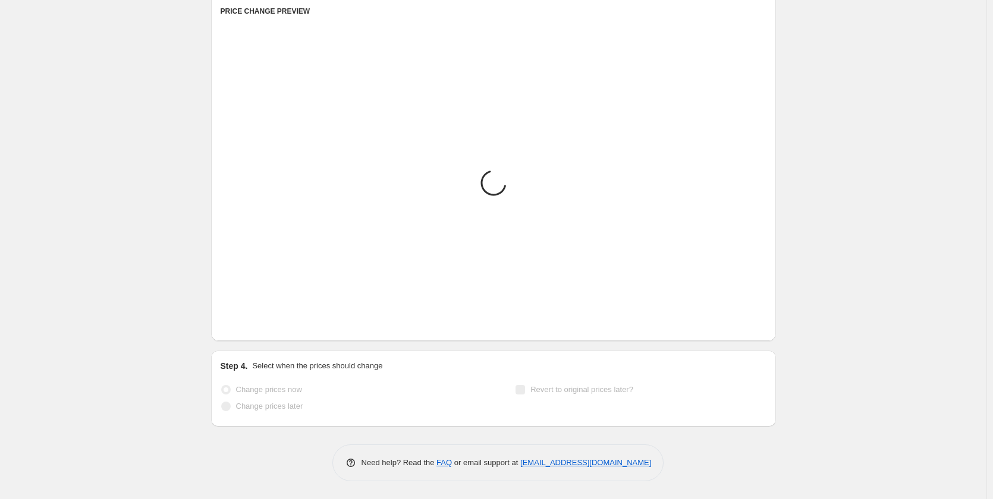
scroll to position [802, 0]
